Goal: Check status

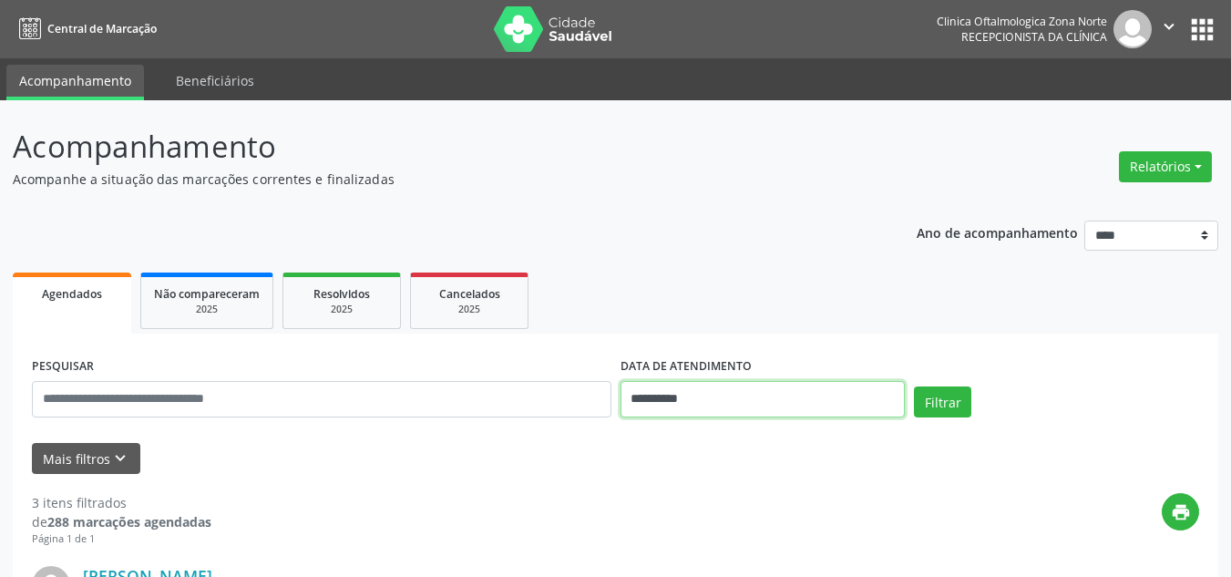
click at [671, 404] on input "**********" at bounding box center [763, 399] width 285 height 36
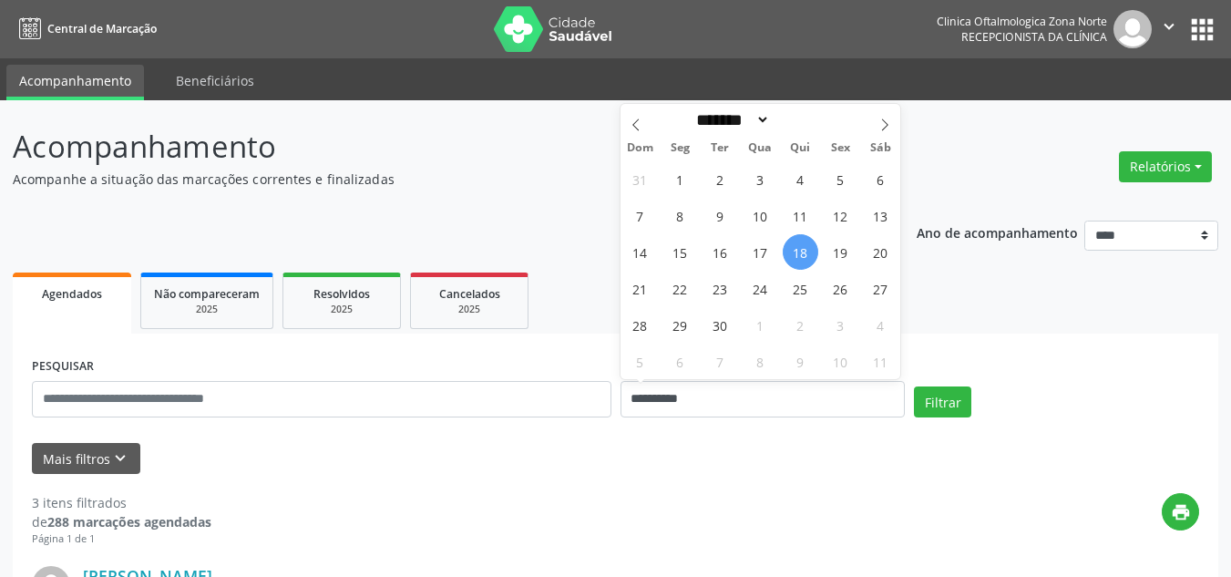
click at [802, 255] on span "18" at bounding box center [801, 252] width 36 height 36
type input "**********"
click at [687, 283] on span "22" at bounding box center [681, 289] width 36 height 36
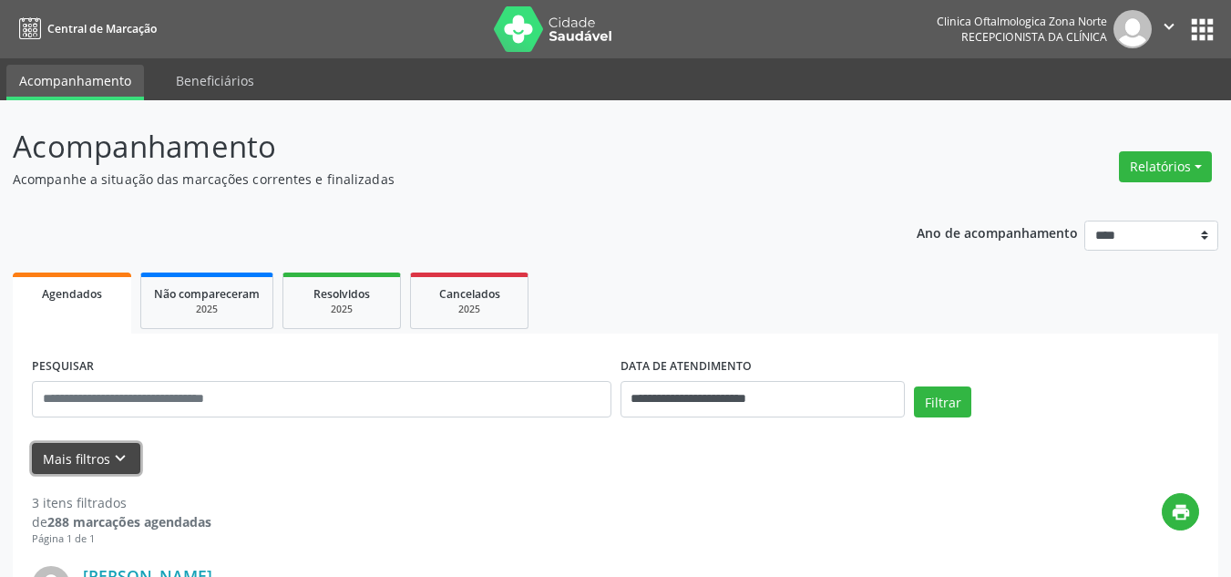
click at [105, 450] on button "Mais filtros keyboard_arrow_down" at bounding box center [86, 459] width 108 height 32
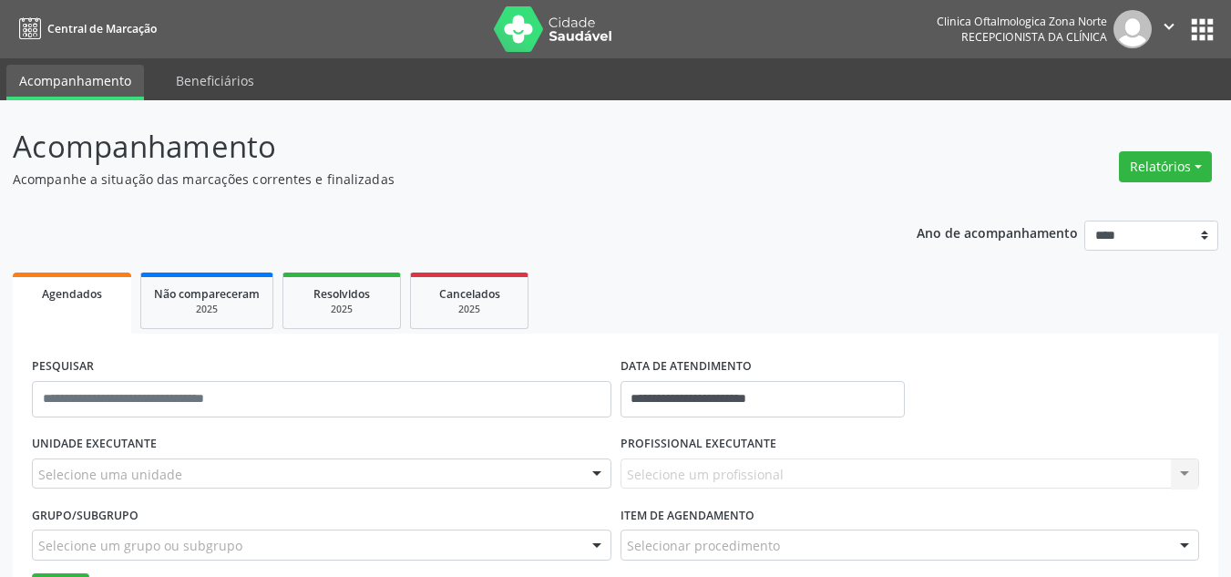
scroll to position [182, 0]
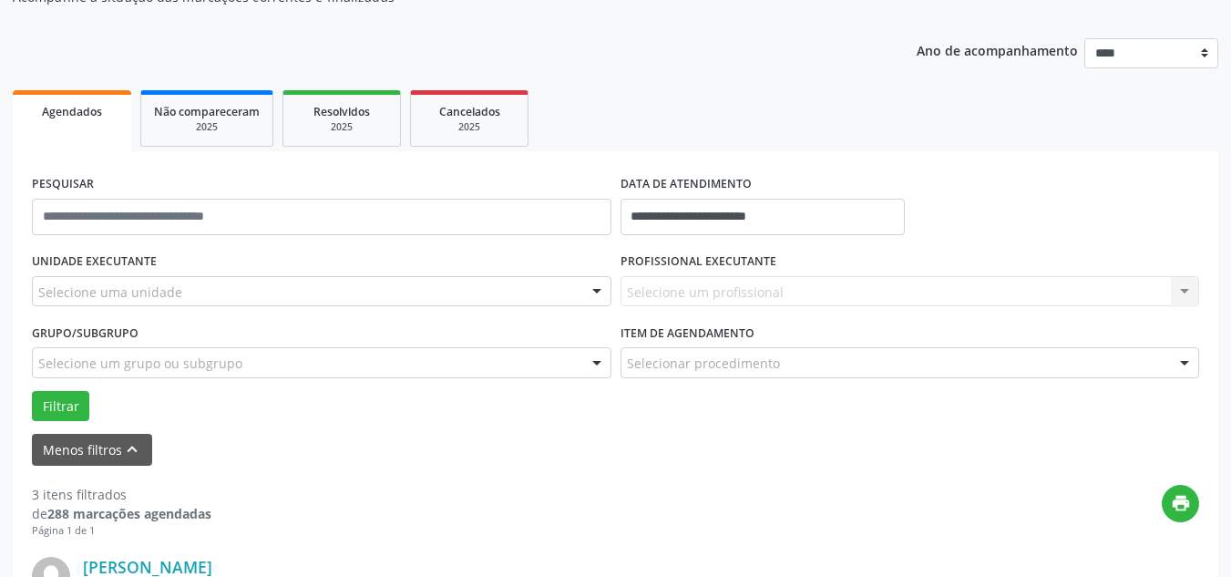
click at [189, 300] on div "Selecione uma unidade" at bounding box center [322, 291] width 580 height 31
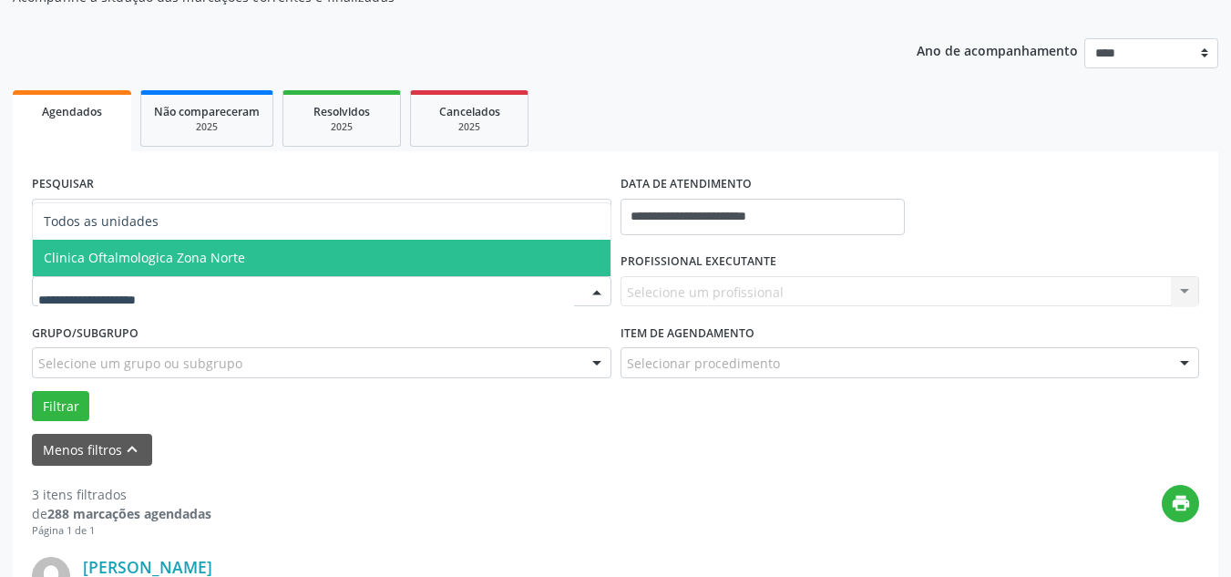
drag, startPoint x: 211, startPoint y: 260, endPoint x: 513, endPoint y: 263, distance: 301.7
click at [212, 260] on span "Clinica Oftalmologica Zona Norte" at bounding box center [144, 257] width 201 height 17
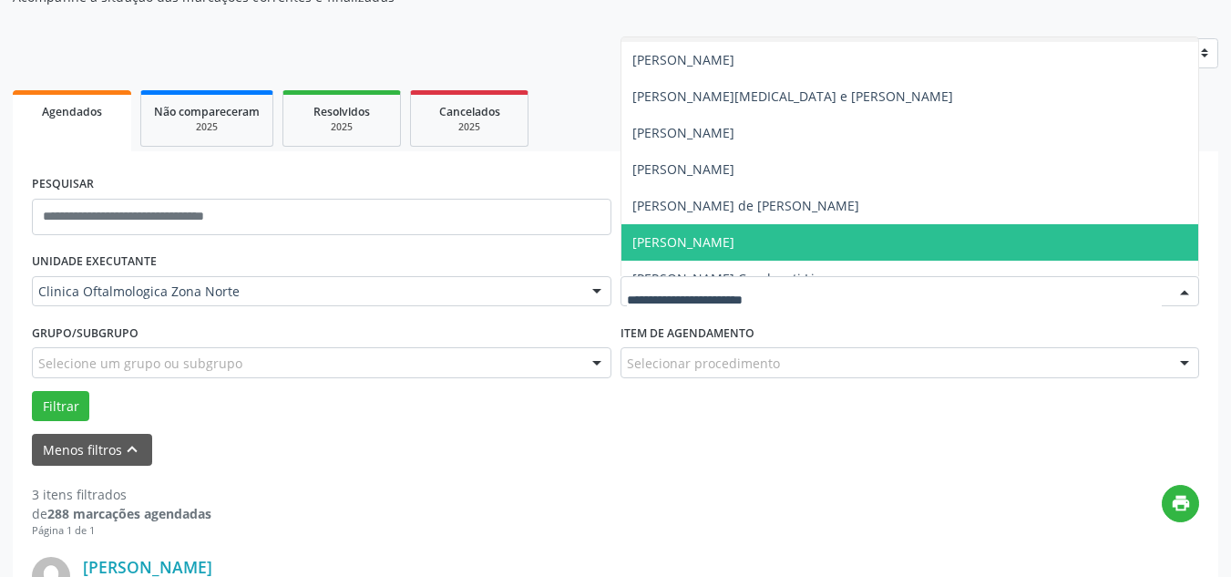
scroll to position [0, 0]
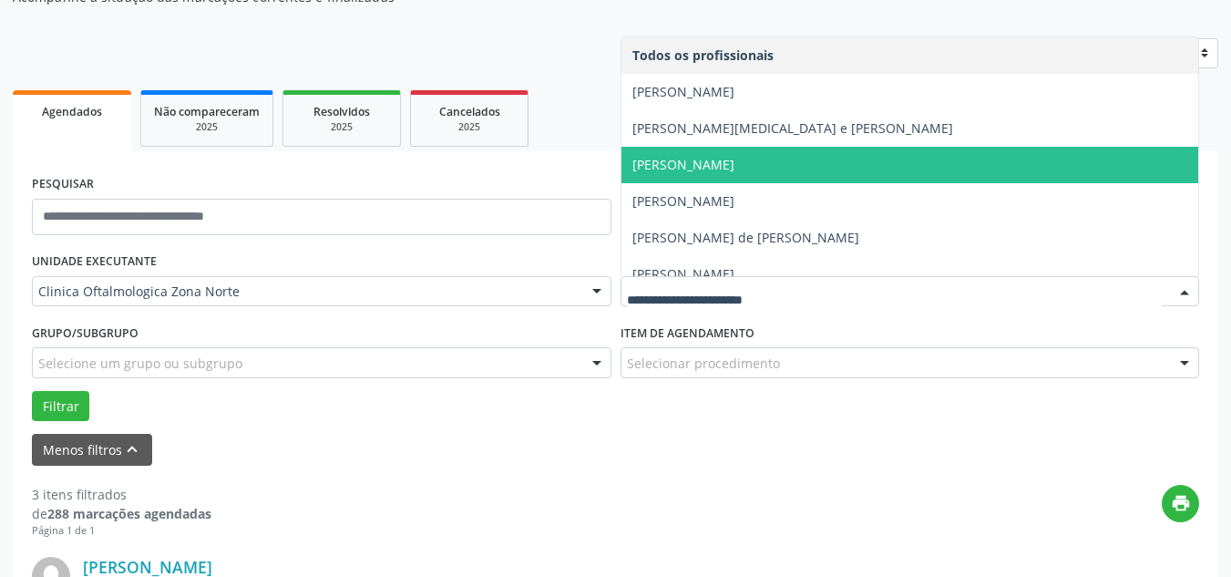
click at [702, 159] on span "[PERSON_NAME]" at bounding box center [684, 164] width 102 height 17
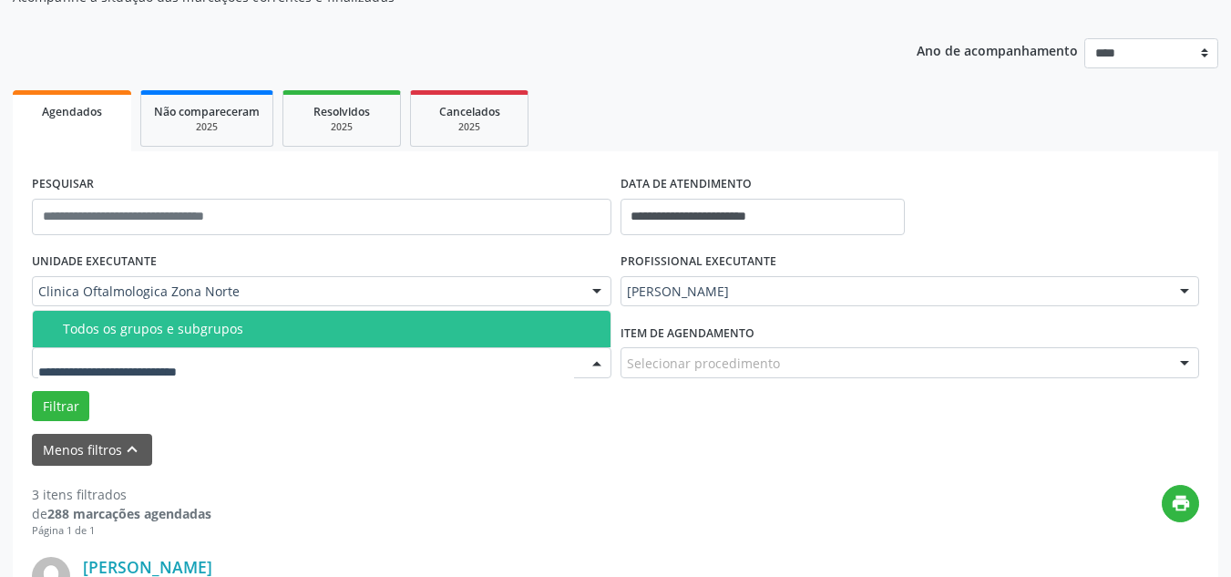
click at [123, 325] on div "Todos os grupos e subgrupos" at bounding box center [331, 329] width 537 height 15
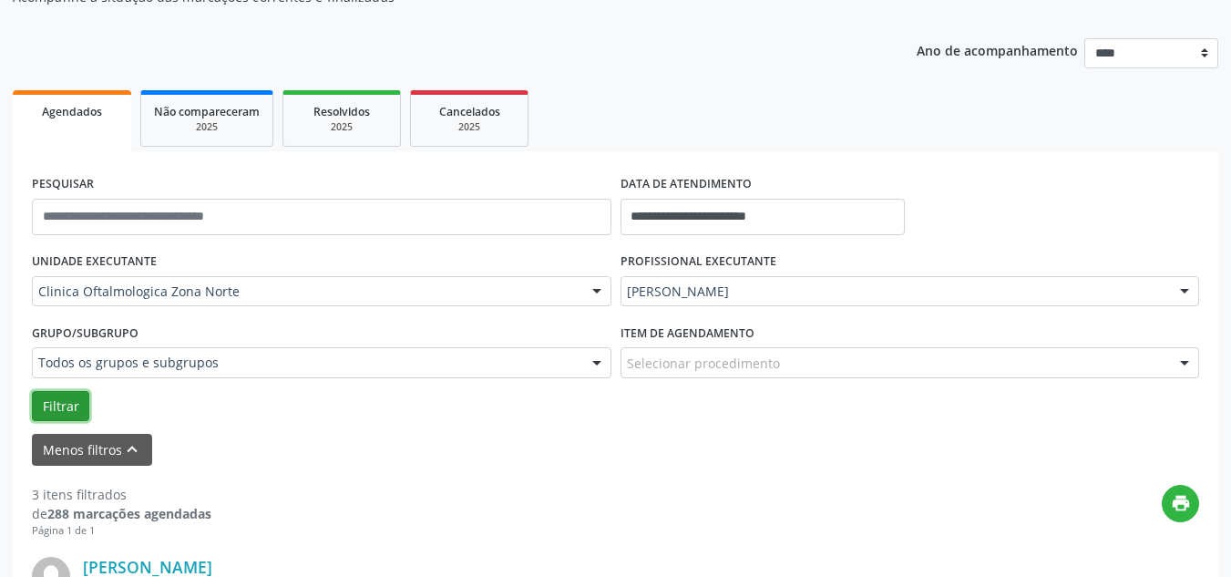
drag, startPoint x: 67, startPoint y: 407, endPoint x: 81, endPoint y: 402, distance: 14.7
click at [68, 407] on button "Filtrar" at bounding box center [60, 406] width 57 height 31
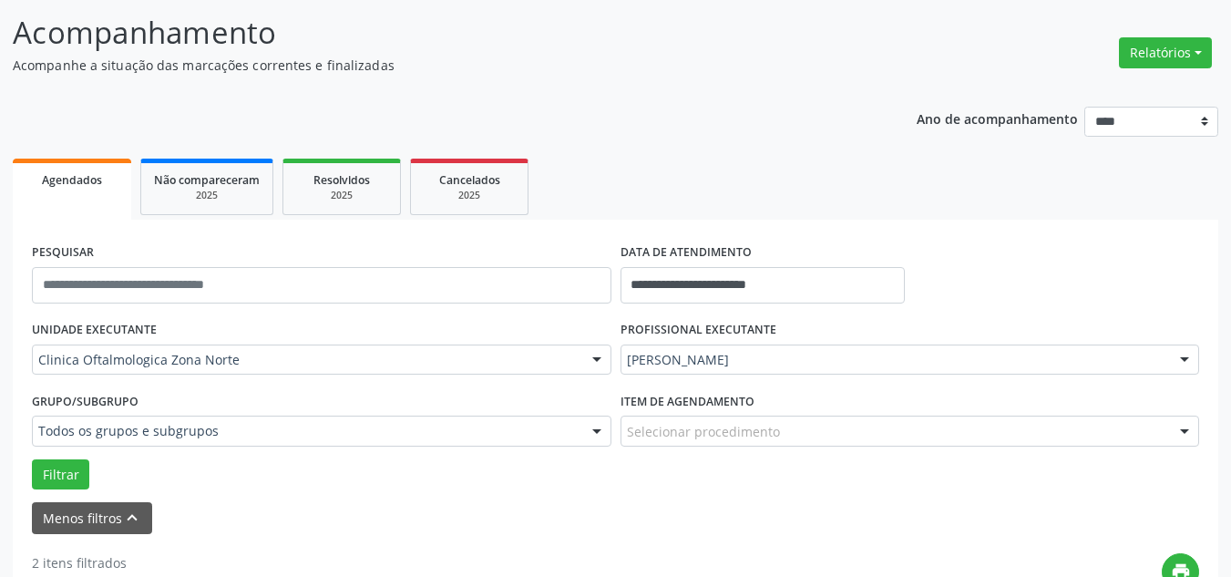
scroll to position [273, 0]
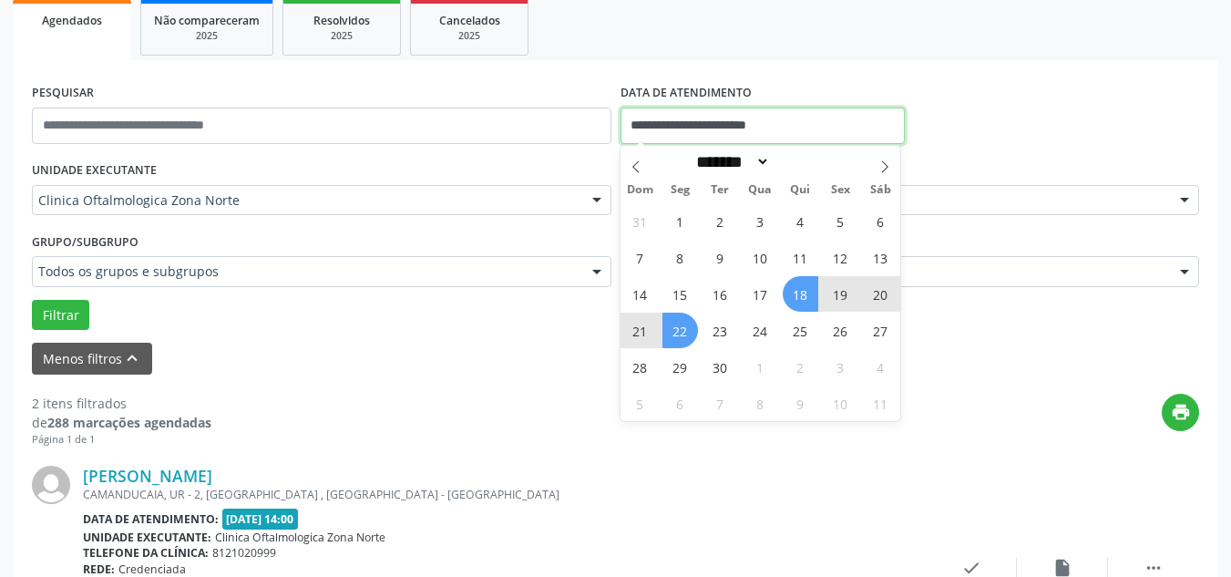
click at [750, 119] on input "**********" at bounding box center [763, 126] width 285 height 36
click at [677, 371] on span "29" at bounding box center [681, 367] width 36 height 36
type input "**********"
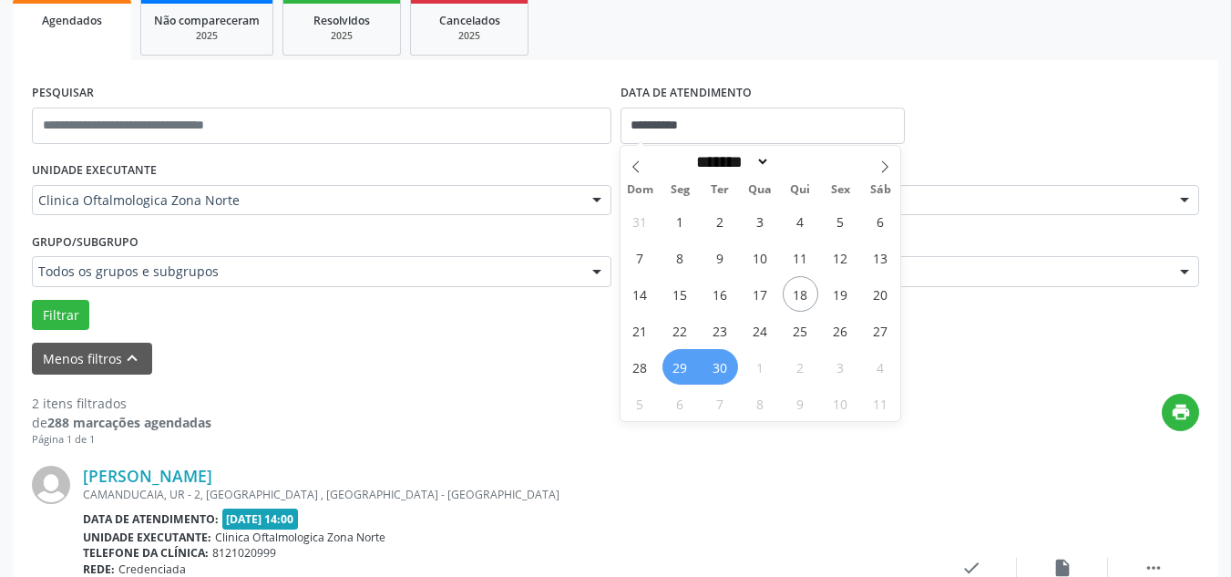
click at [713, 375] on span "30" at bounding box center [721, 367] width 36 height 36
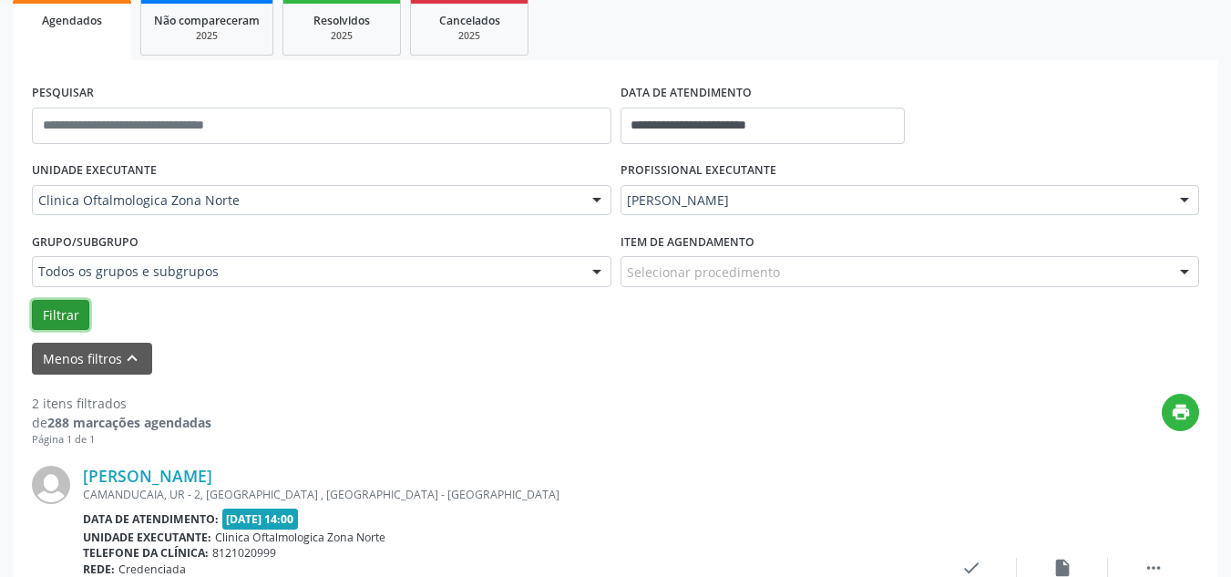
click at [77, 313] on button "Filtrar" at bounding box center [60, 315] width 57 height 31
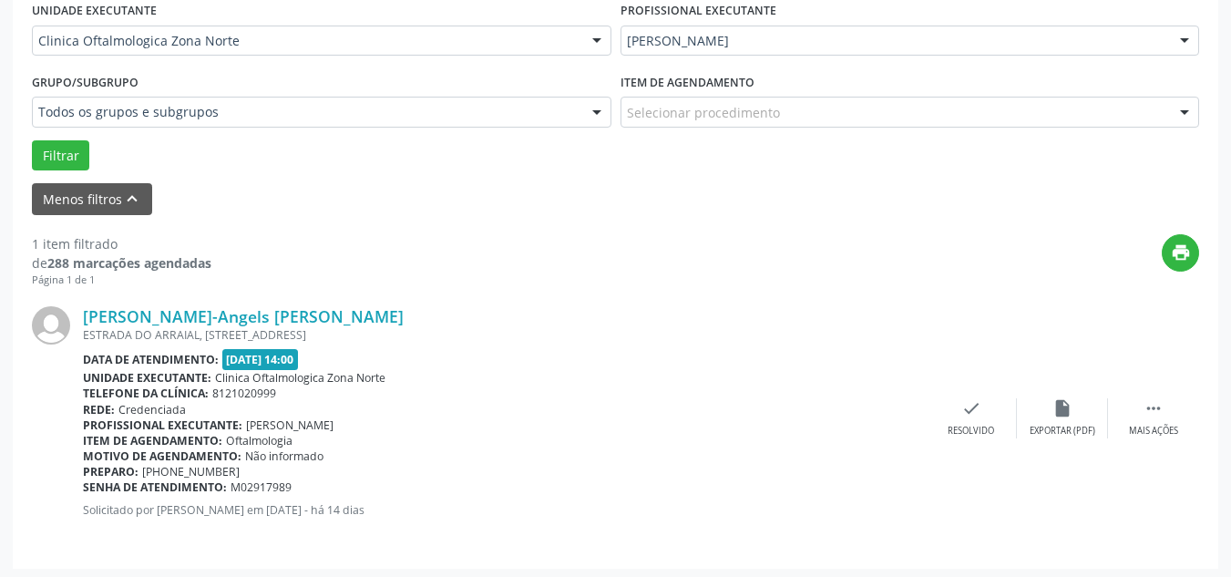
scroll to position [438, 0]
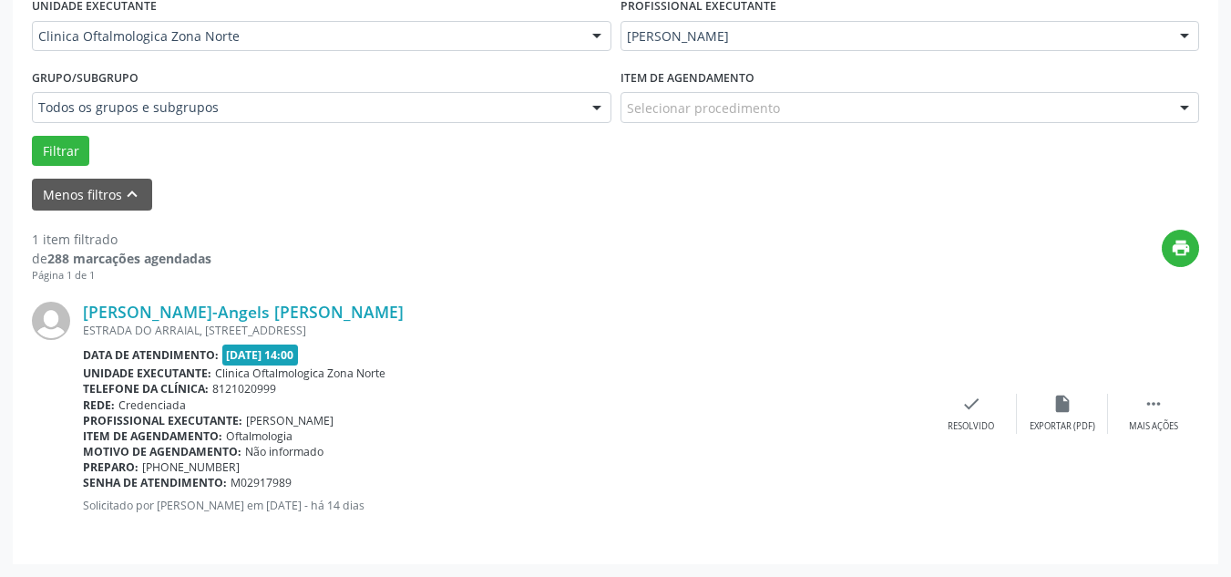
click at [879, 299] on div "[PERSON_NAME]-Angels [PERSON_NAME] [STREET_ADDRESS] Data de atendimento: [DATE]…" at bounding box center [616, 414] width 1168 height 262
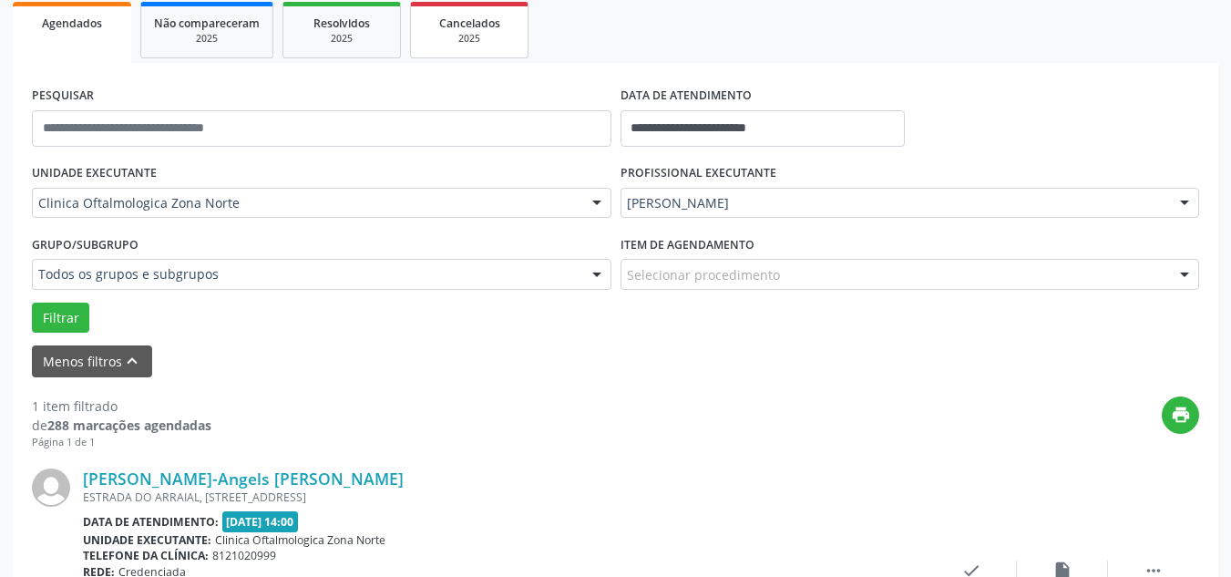
scroll to position [255, 0]
